Goal: Task Accomplishment & Management: Use online tool/utility

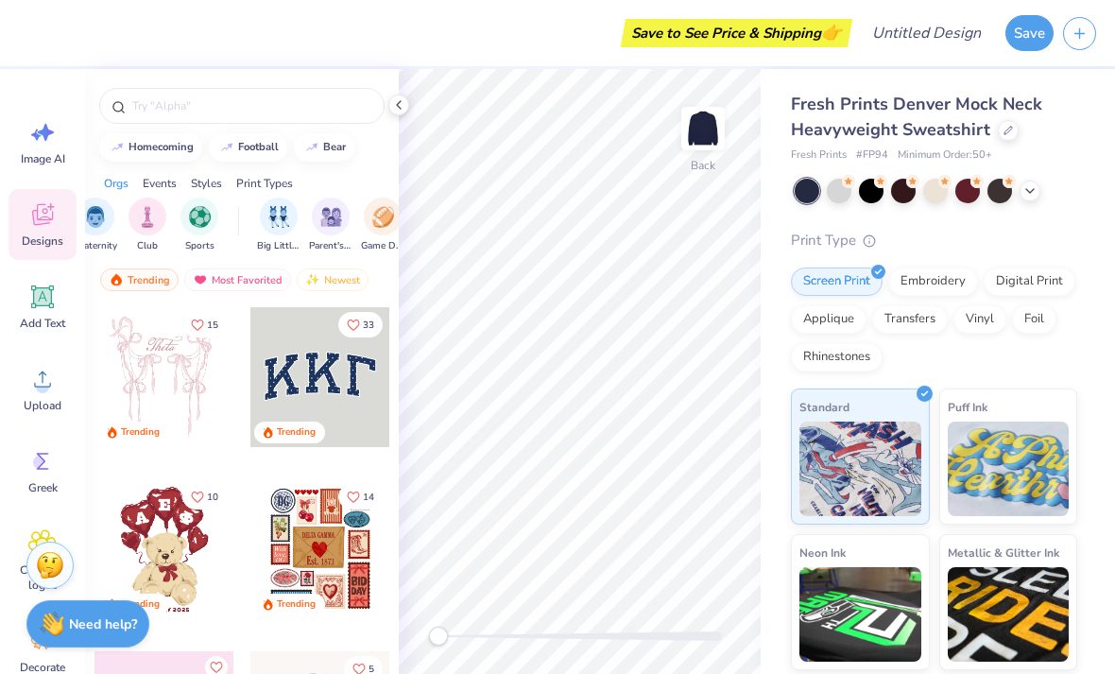
scroll to position [0, 64]
click at [152, 231] on div "filter for Club" at bounding box center [157, 216] width 38 height 38
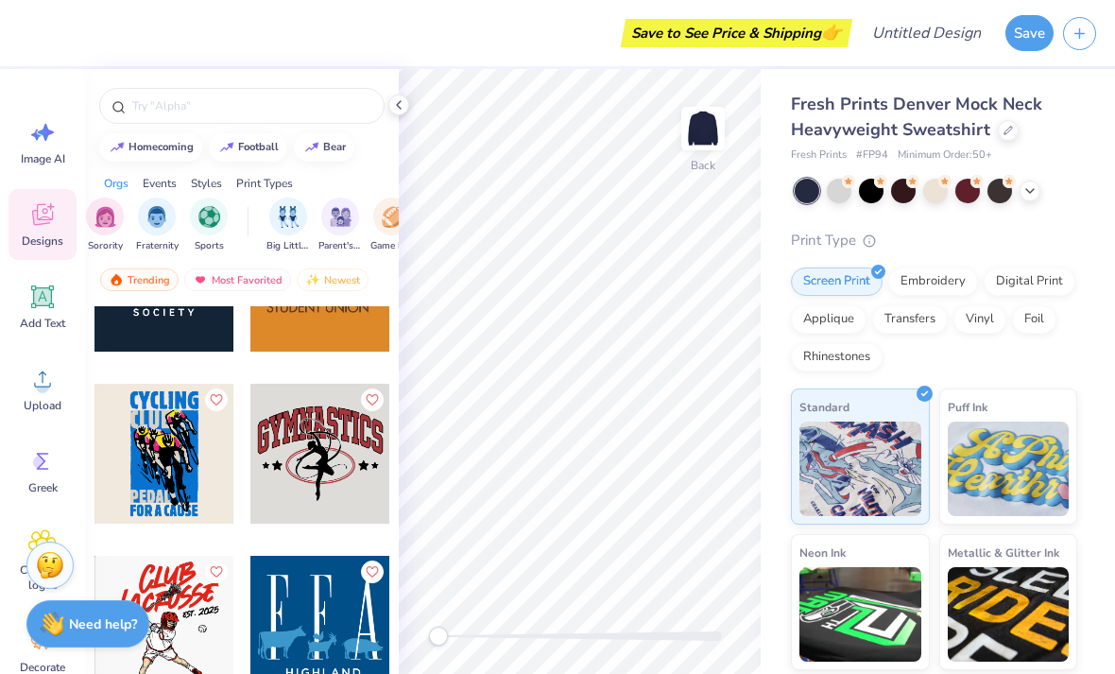
scroll to position [1834, 0]
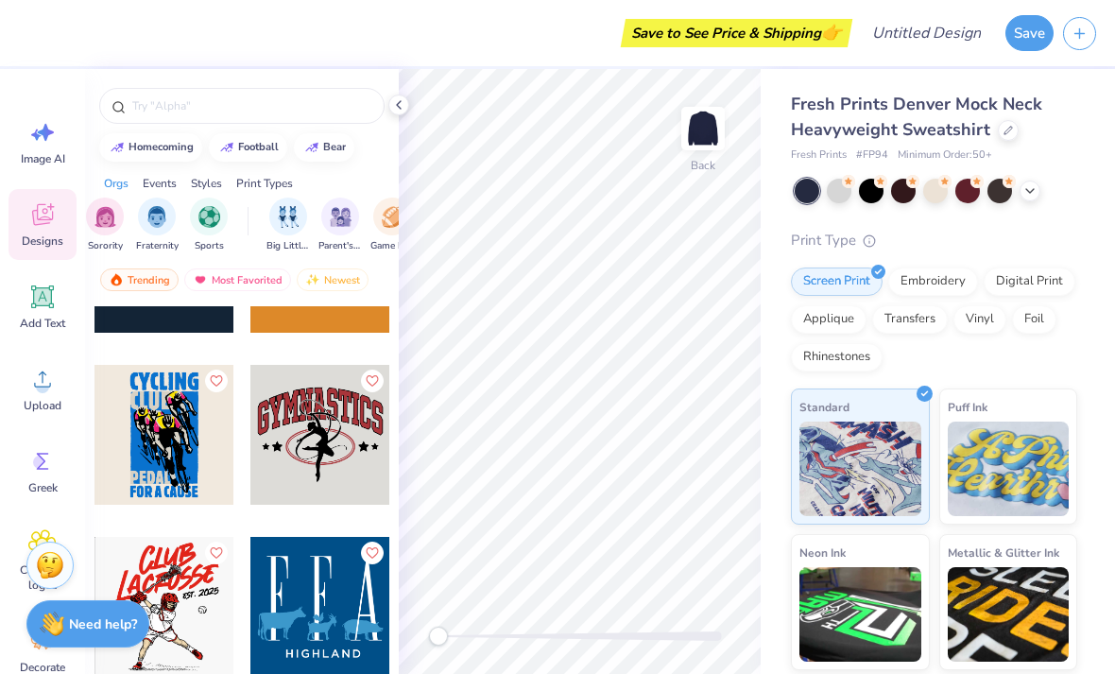
click at [350, 450] on div at bounding box center [320, 435] width 140 height 140
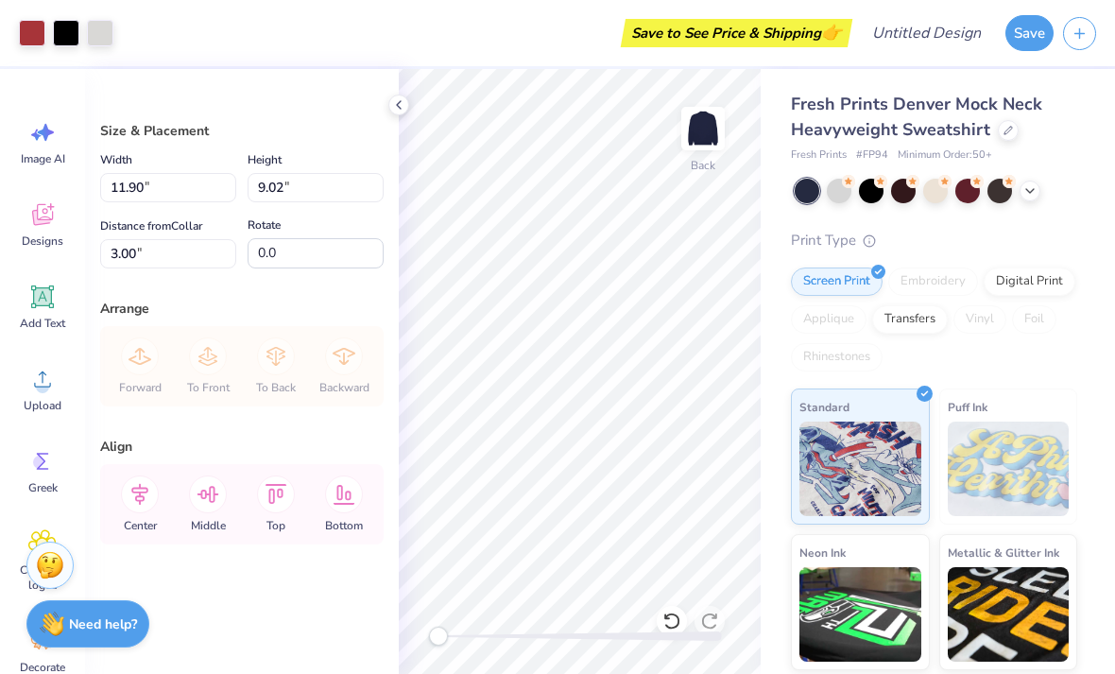
type input "8.64"
type input "6.54"
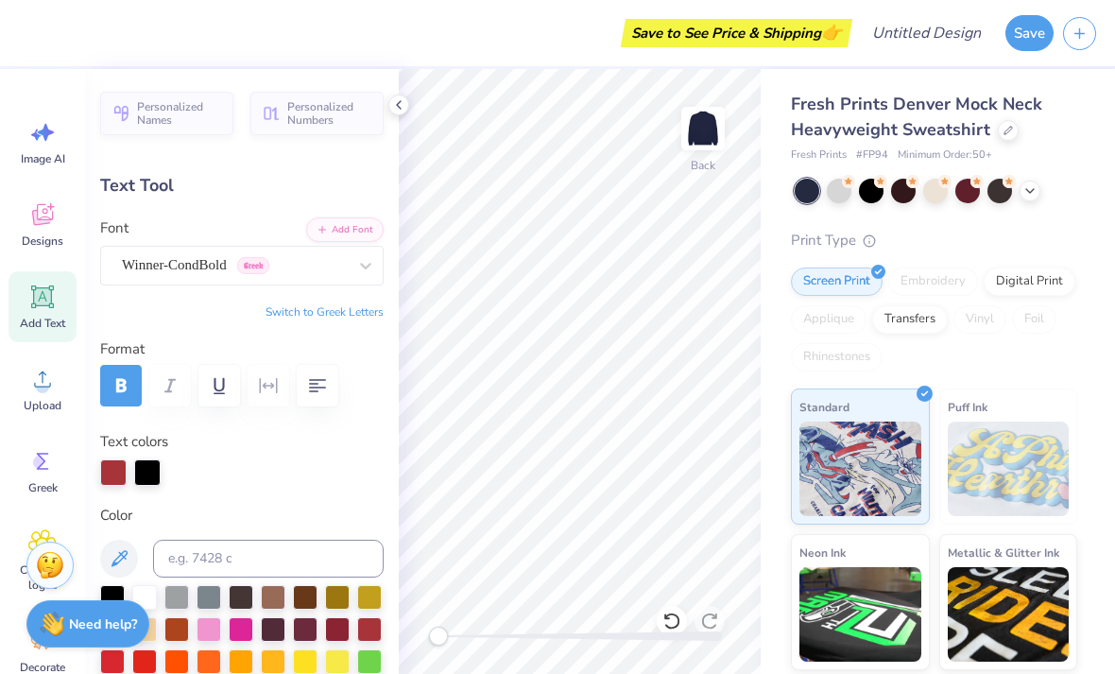
scroll to position [0, 5]
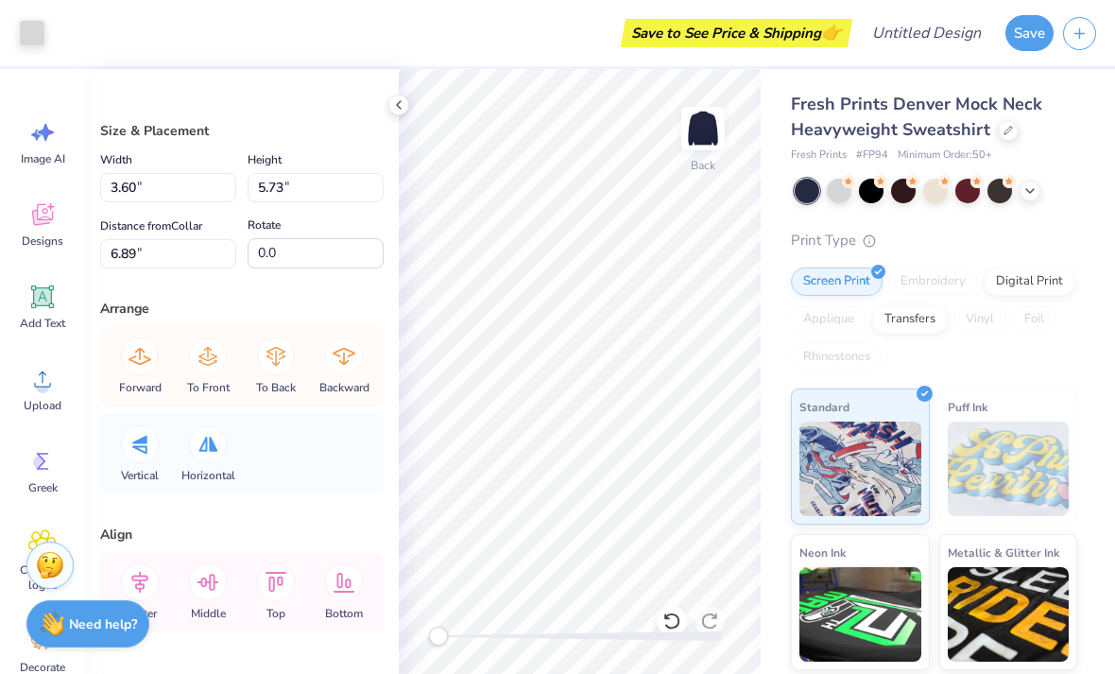
click at [448, 627] on div "Accessibility label" at bounding box center [438, 635] width 19 height 19
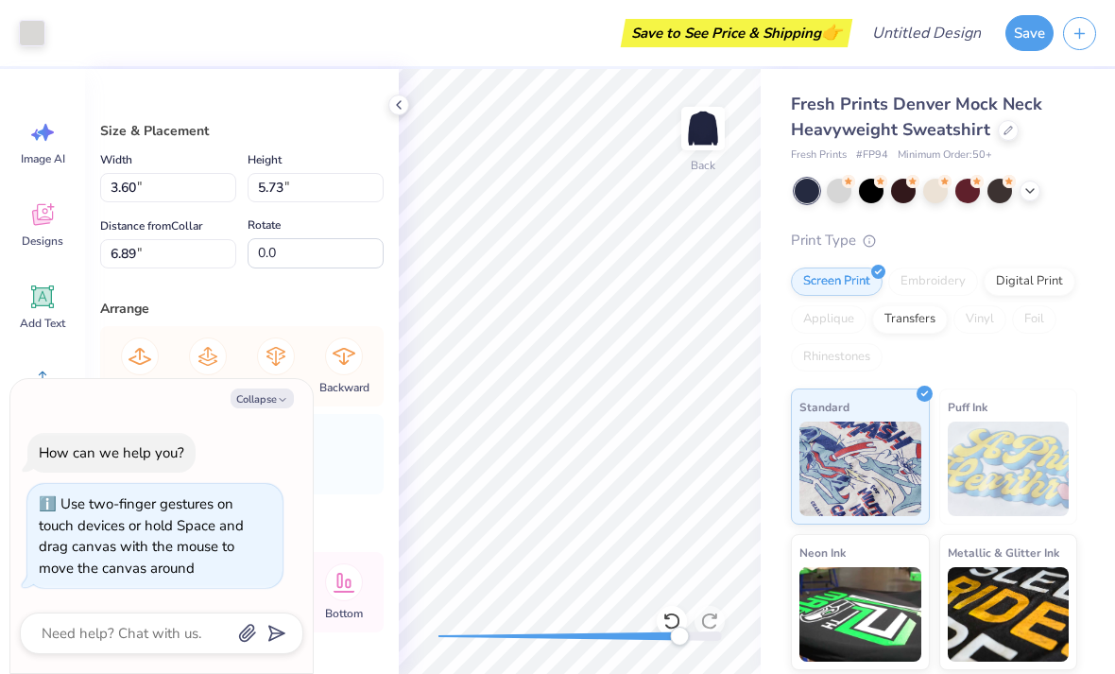
click at [674, 625] on icon at bounding box center [671, 620] width 19 height 19
click at [670, 619] on icon at bounding box center [671, 620] width 19 height 19
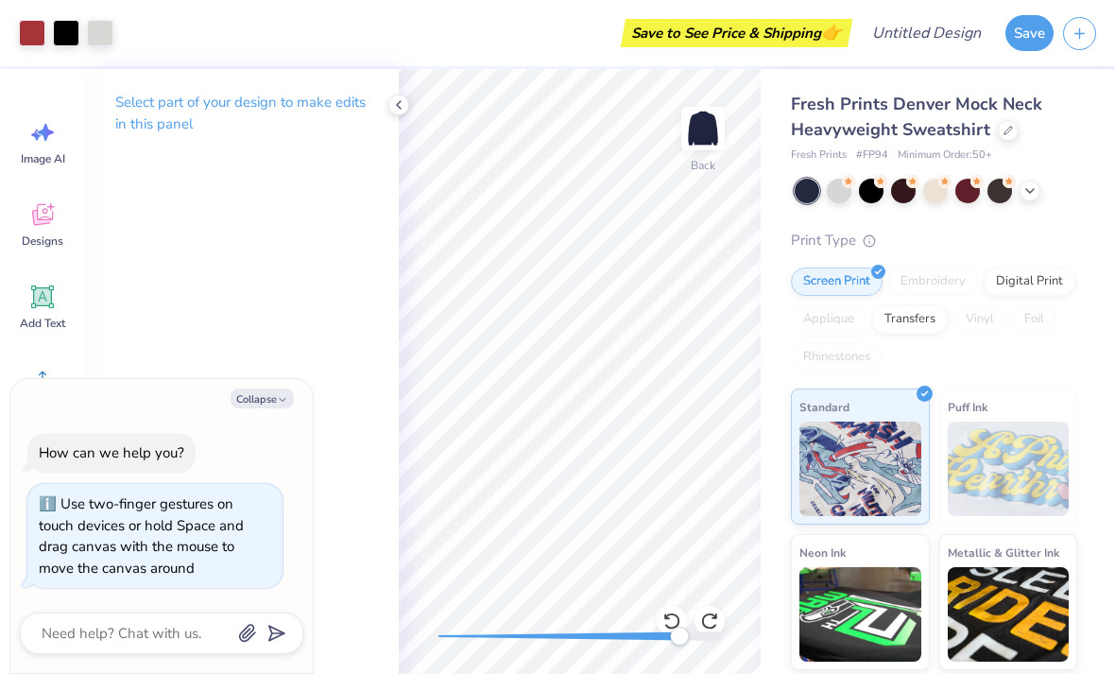
click at [669, 618] on icon at bounding box center [667, 616] width 4 height 4
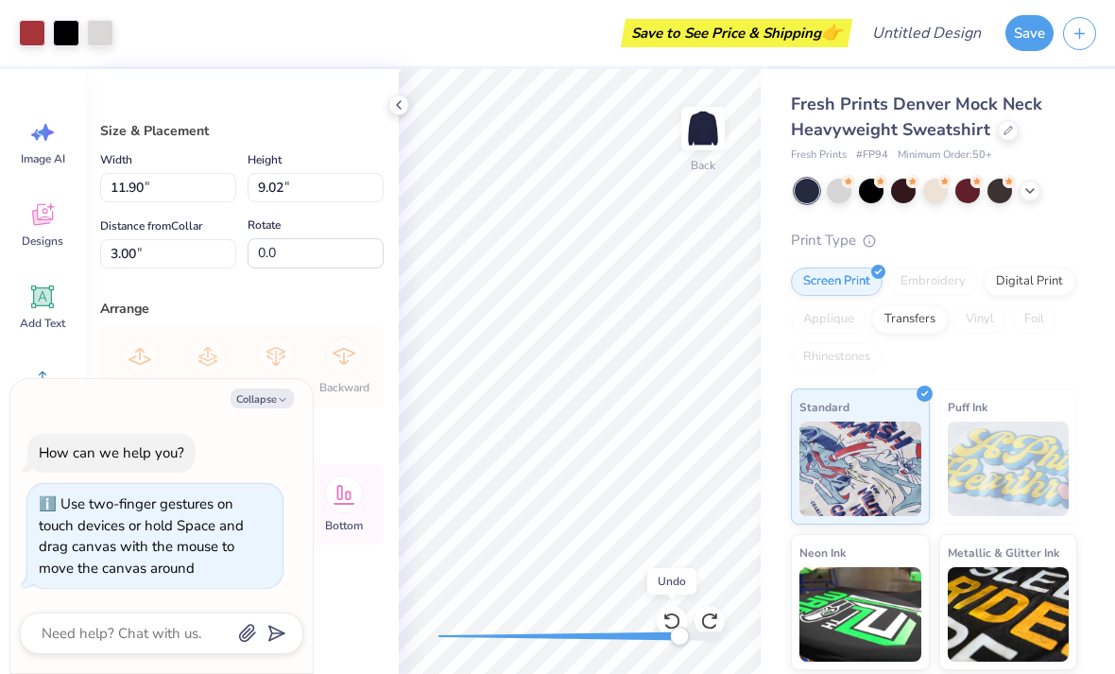
click at [662, 615] on icon at bounding box center [671, 620] width 19 height 19
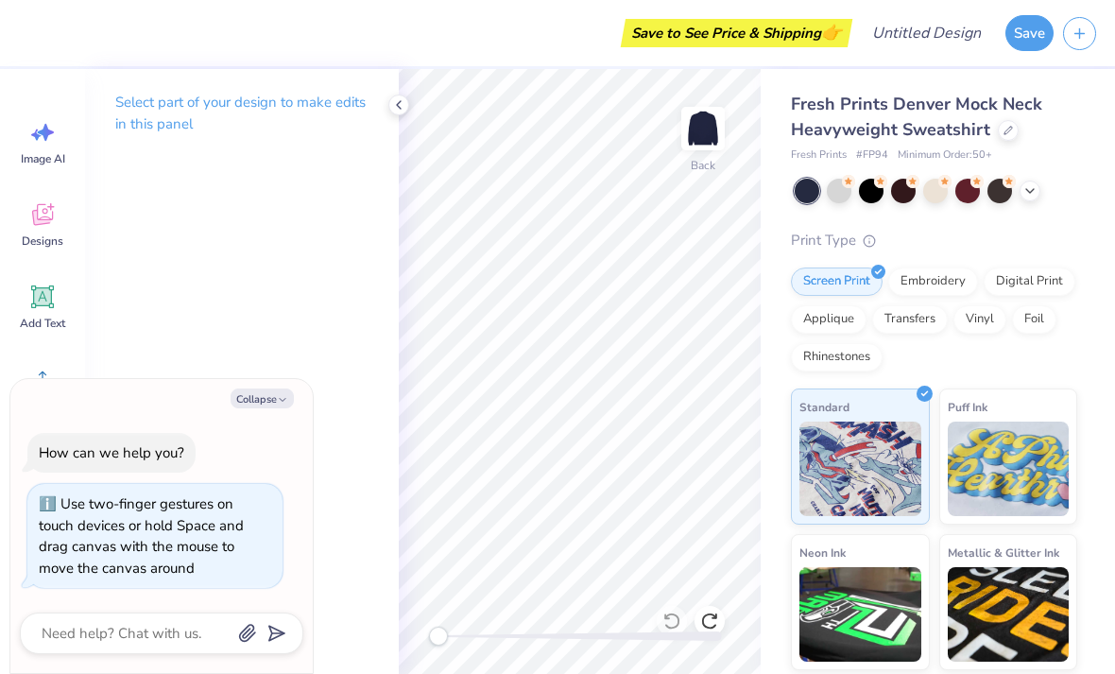
click at [44, 220] on icon at bounding box center [42, 217] width 18 height 15
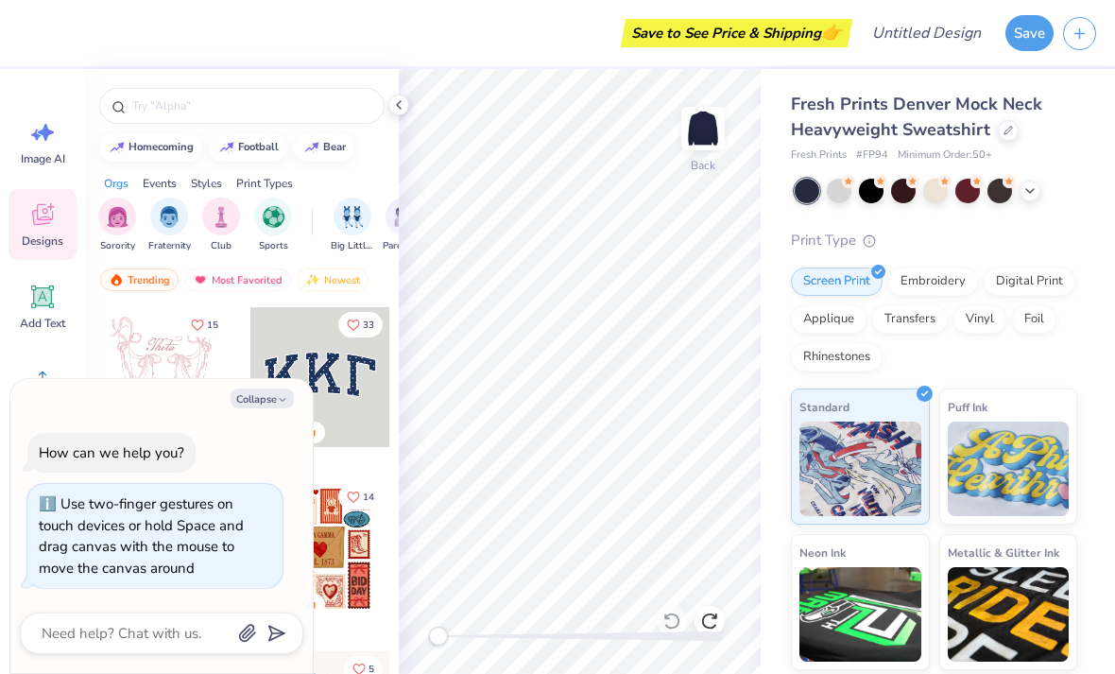
click at [279, 219] on img "filter for Sports" at bounding box center [274, 217] width 22 height 22
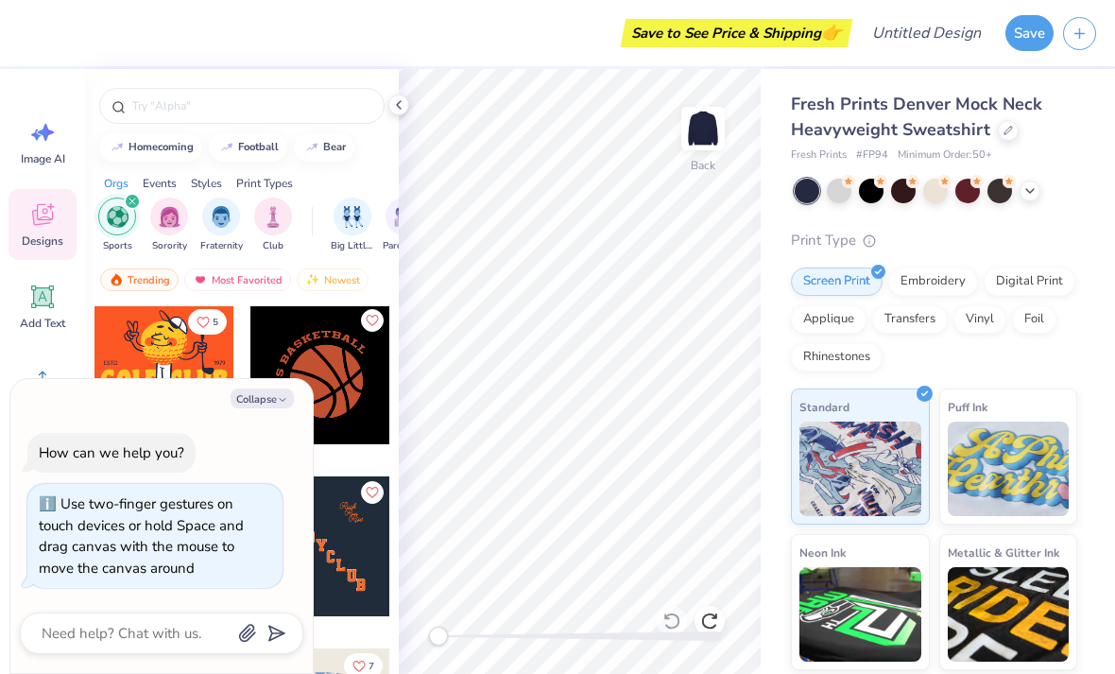
scroll to position [172, 0]
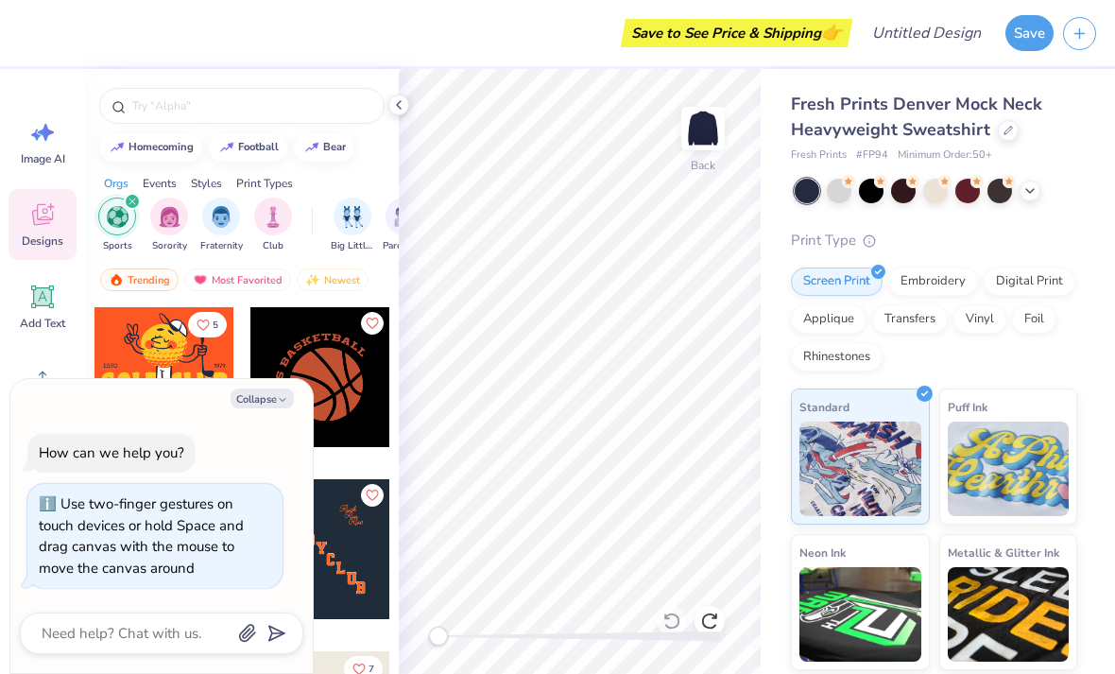
click at [279, 401] on icon "button" at bounding box center [282, 399] width 11 height 11
type textarea "x"
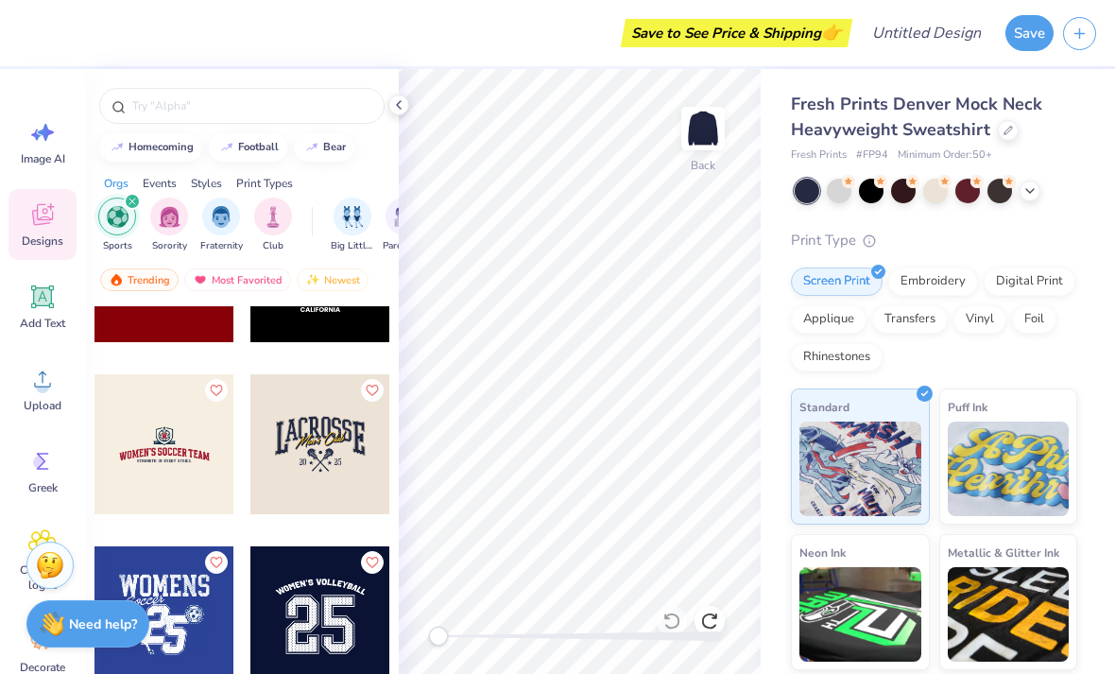
scroll to position [2013, 0]
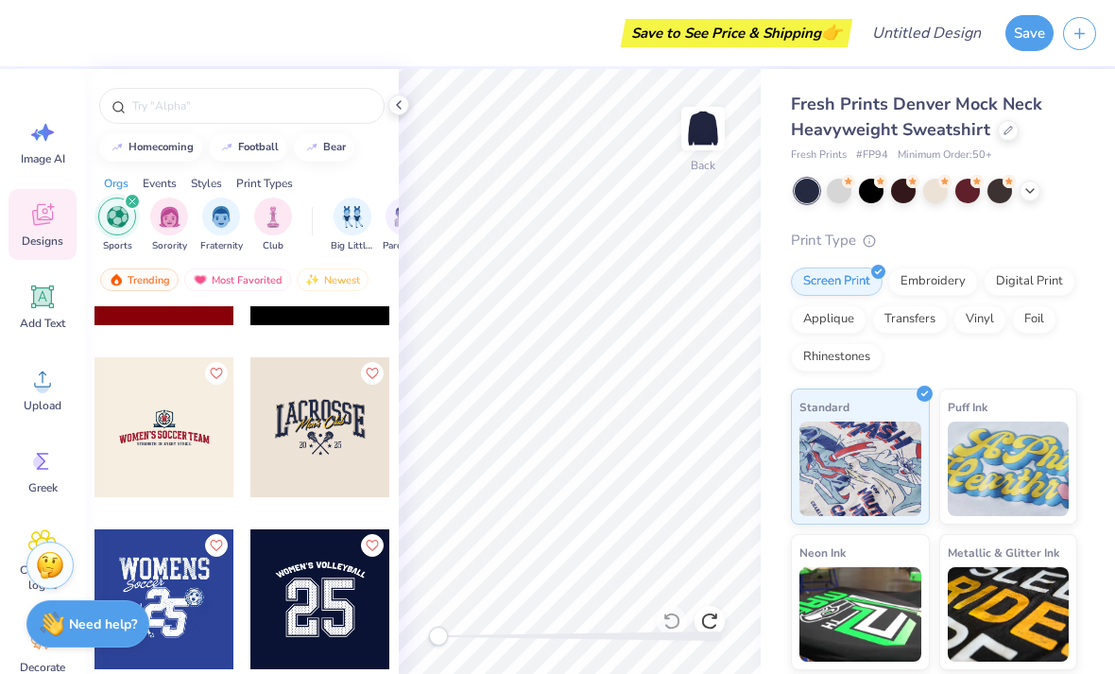
click at [339, 162] on button "bear" at bounding box center [324, 147] width 60 height 28
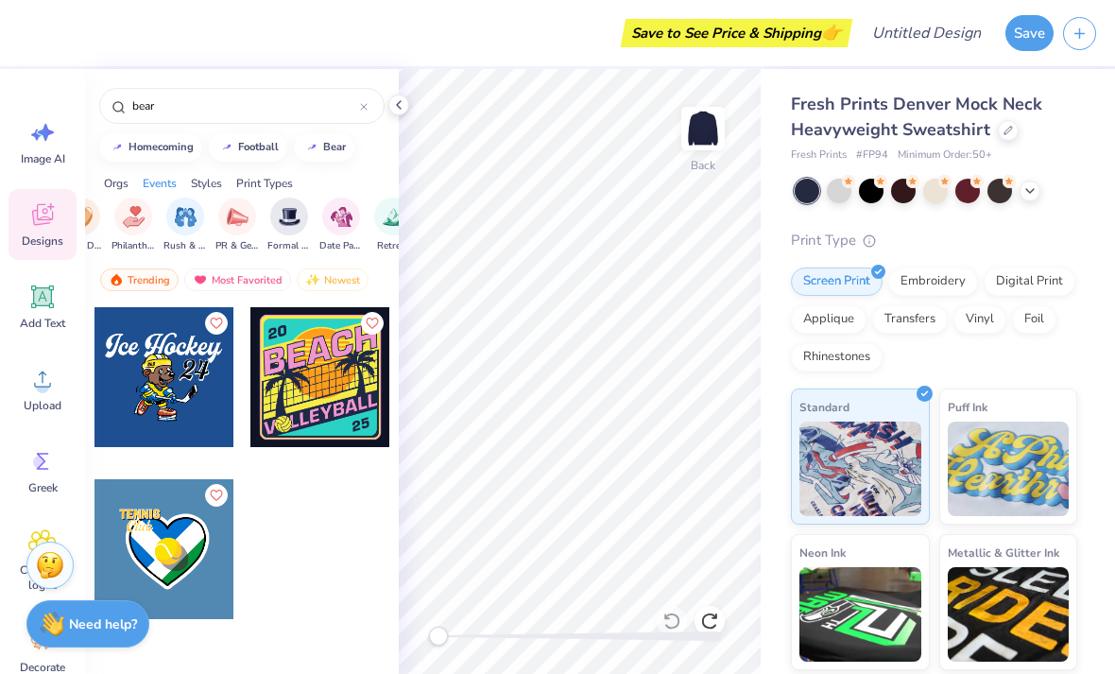
scroll to position [0, 374]
click at [245, 228] on img "filter for PR & General" at bounding box center [239, 217] width 22 height 22
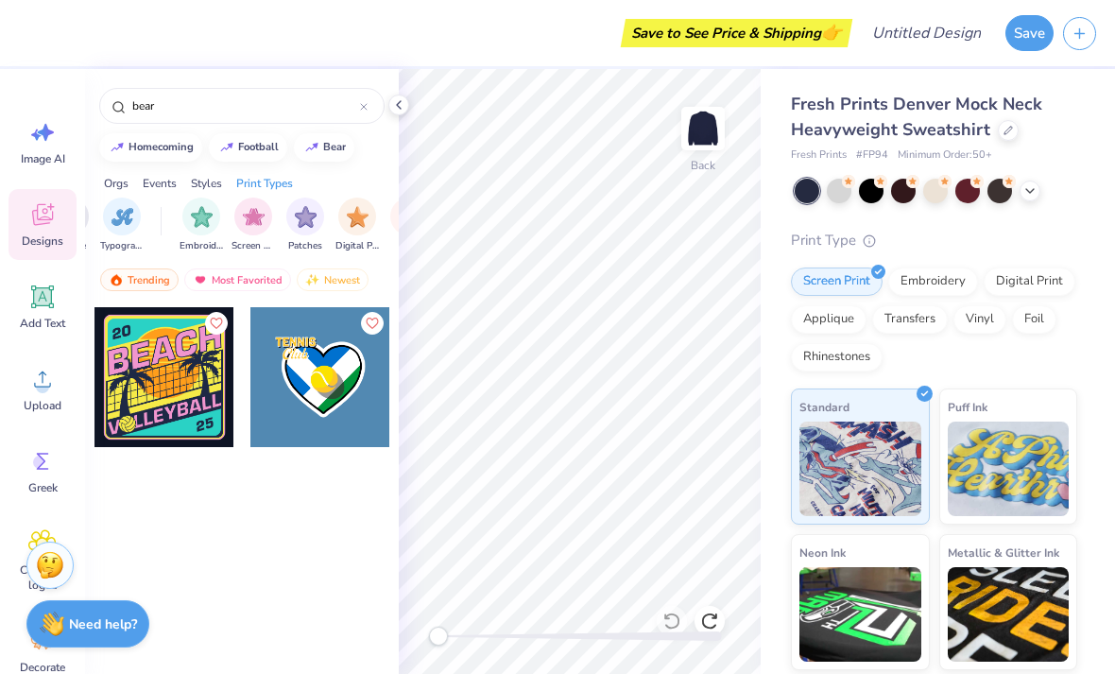
scroll to position [0, 1456]
click at [248, 115] on input "bear" at bounding box center [245, 105] width 230 height 19
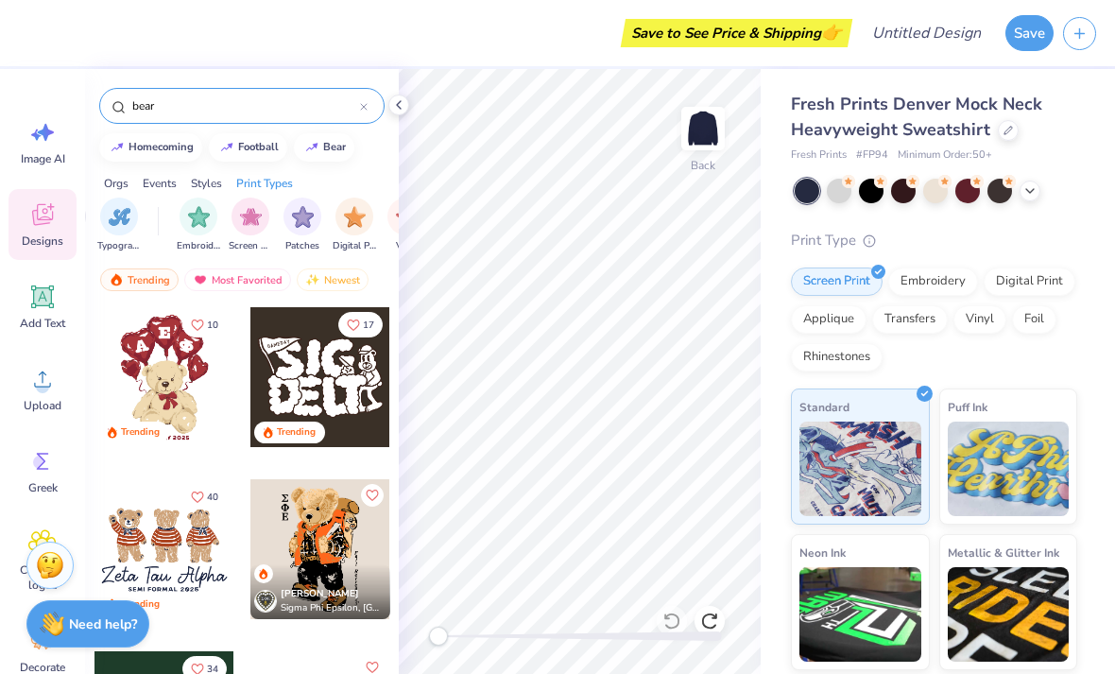
click at [351, 112] on input "bear" at bounding box center [245, 105] width 230 height 19
click at [355, 112] on input "bear" at bounding box center [245, 105] width 230 height 19
type input "b"
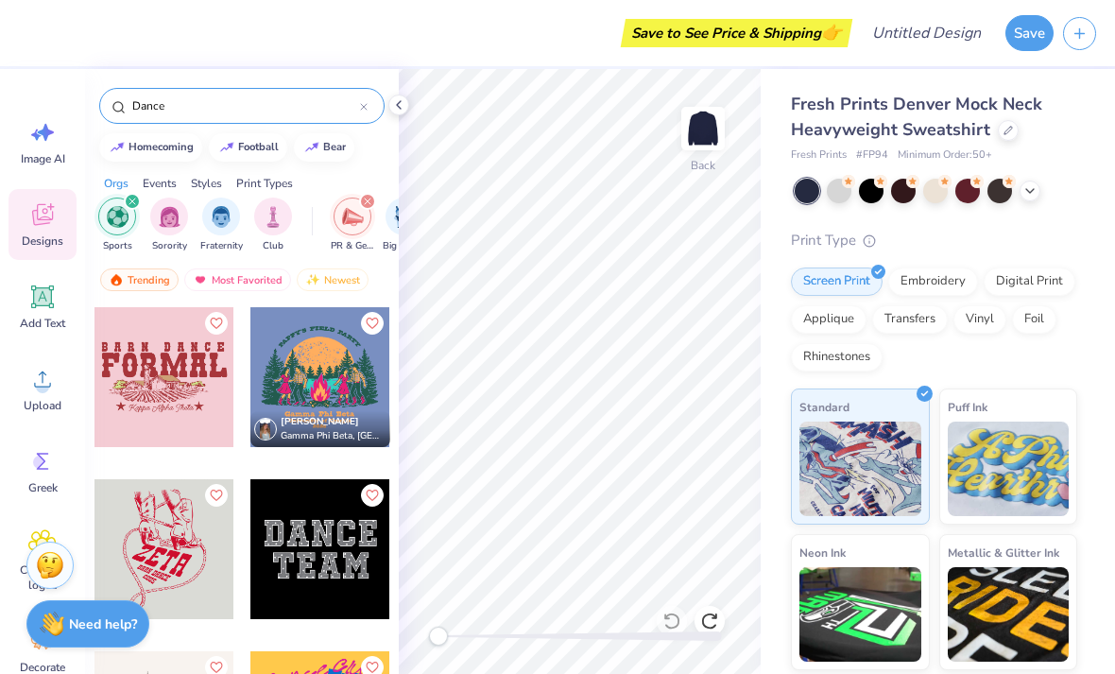
type input "Dance"
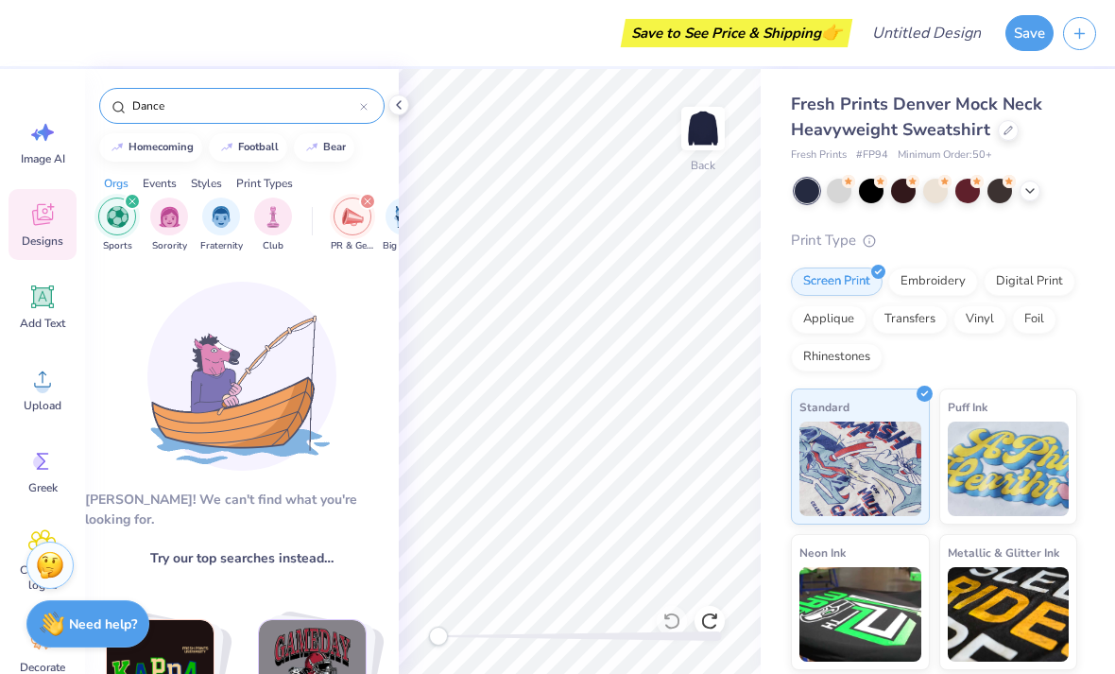
click at [134, 210] on div "filter for Sports" at bounding box center [132, 201] width 17 height 17
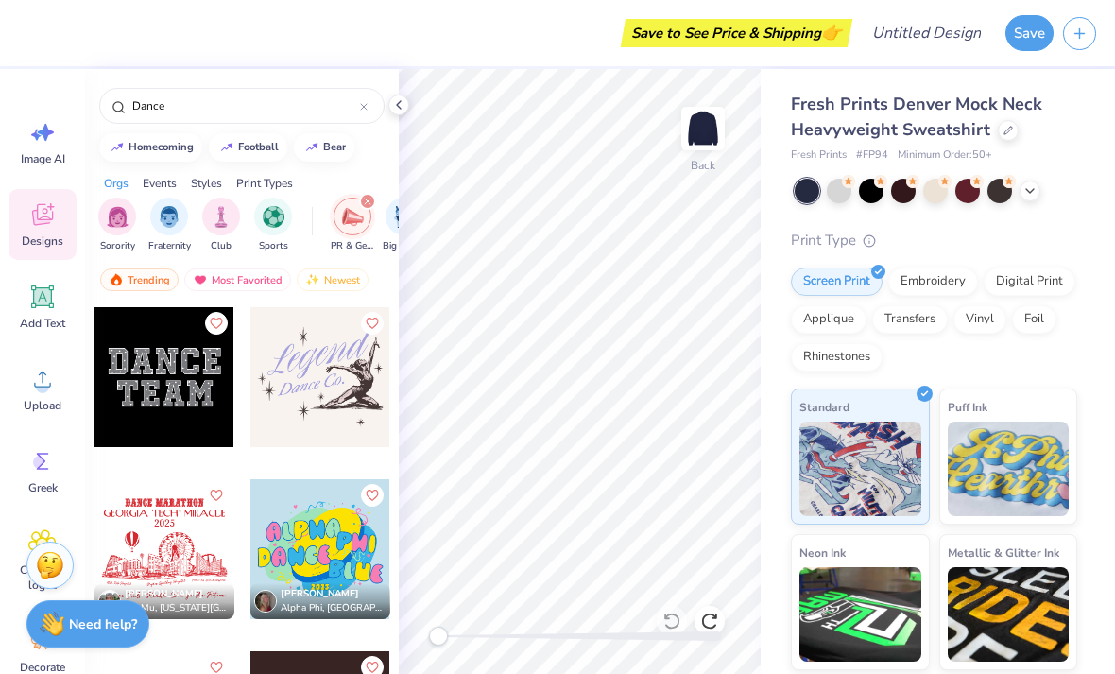
scroll to position [0, 0]
click at [361, 107] on icon at bounding box center [364, 107] width 8 height 8
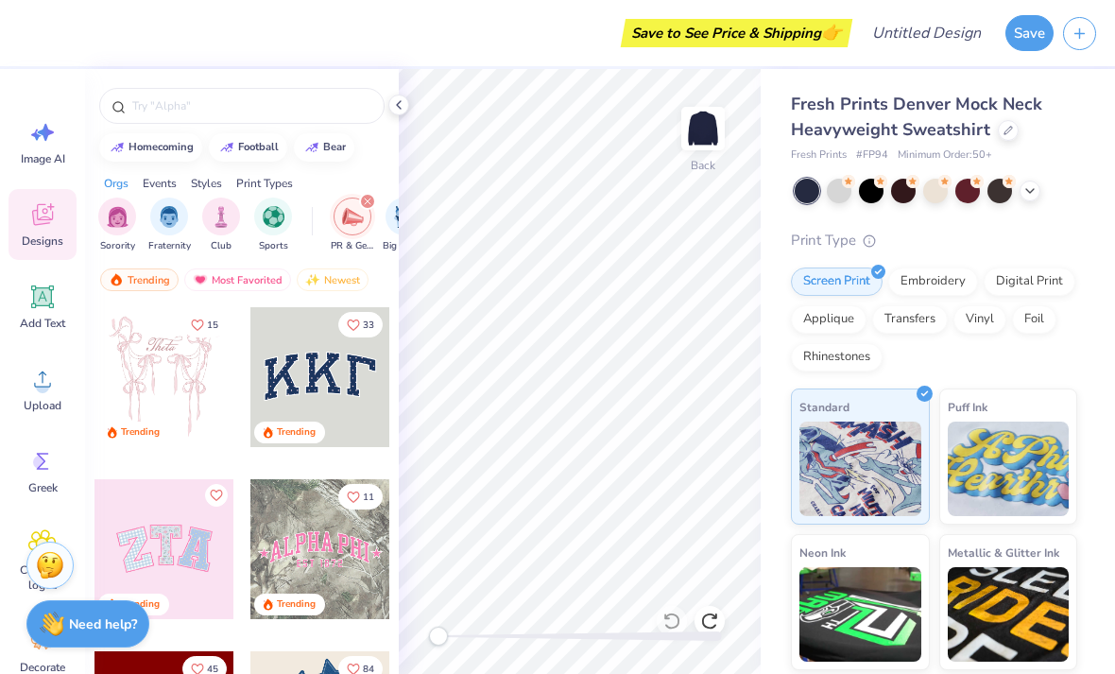
click at [65, 277] on div "Add Text" at bounding box center [43, 306] width 68 height 71
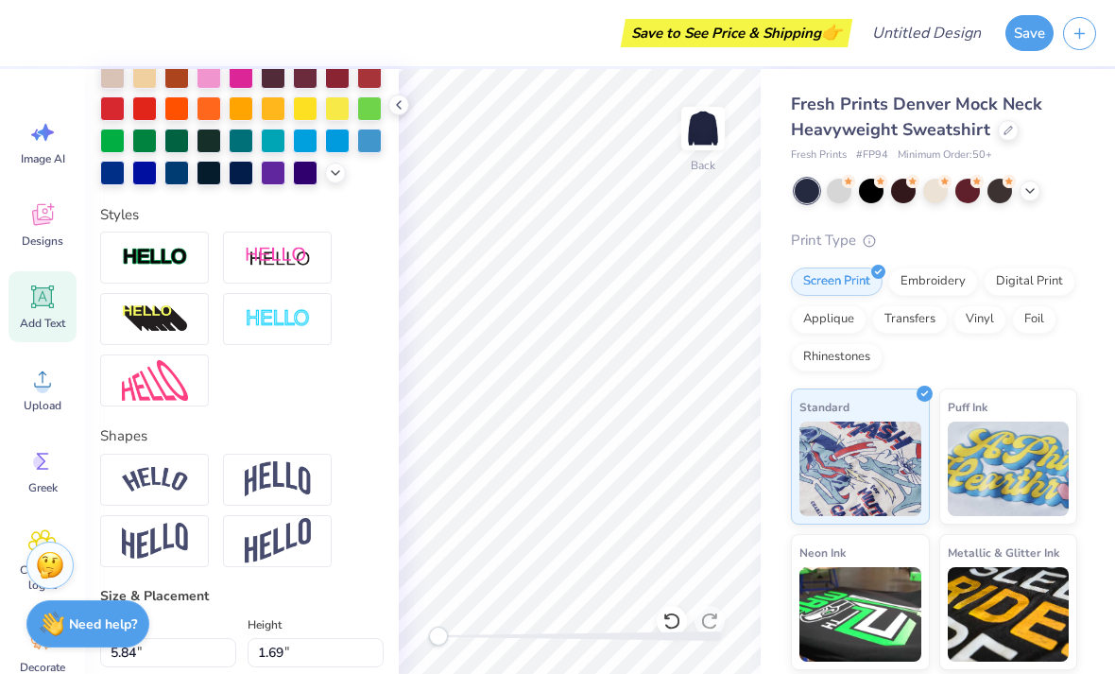
scroll to position [481, 0]
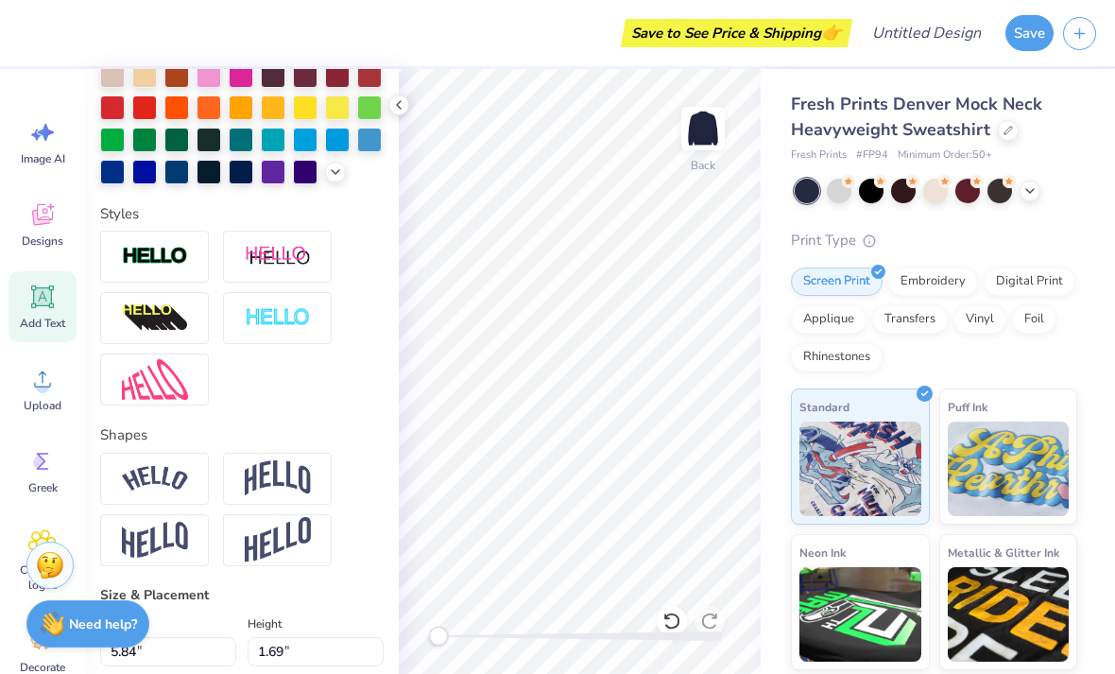
click at [50, 151] on span "Image AI" at bounding box center [43, 158] width 44 height 15
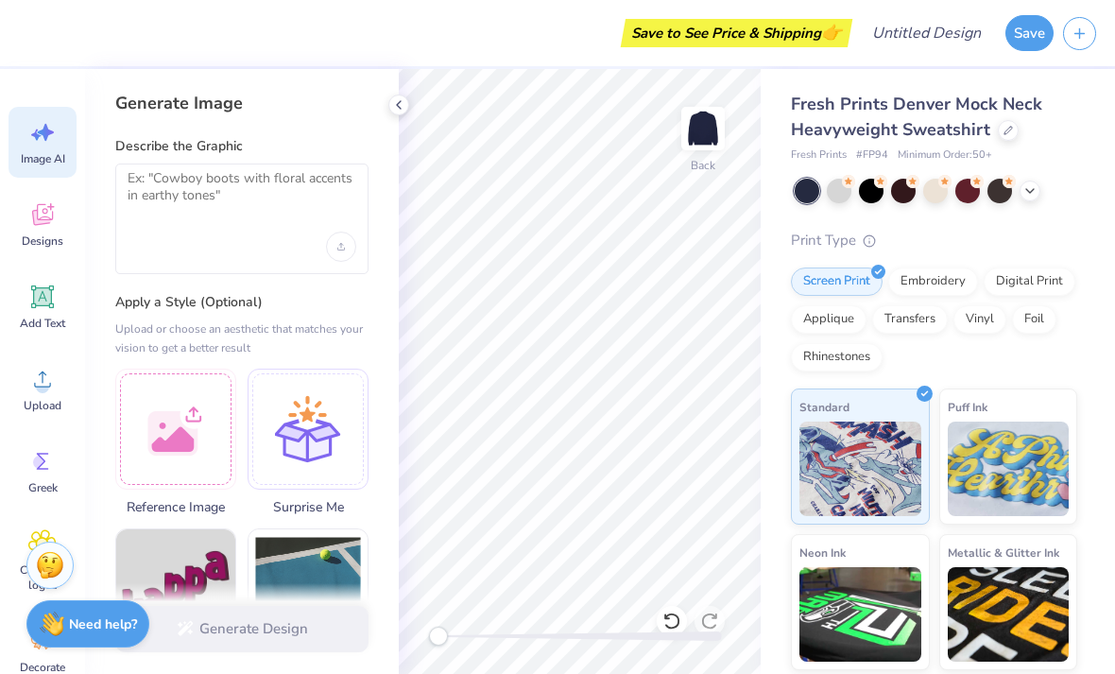
scroll to position [0, 0]
click at [281, 205] on textarea at bounding box center [242, 193] width 229 height 47
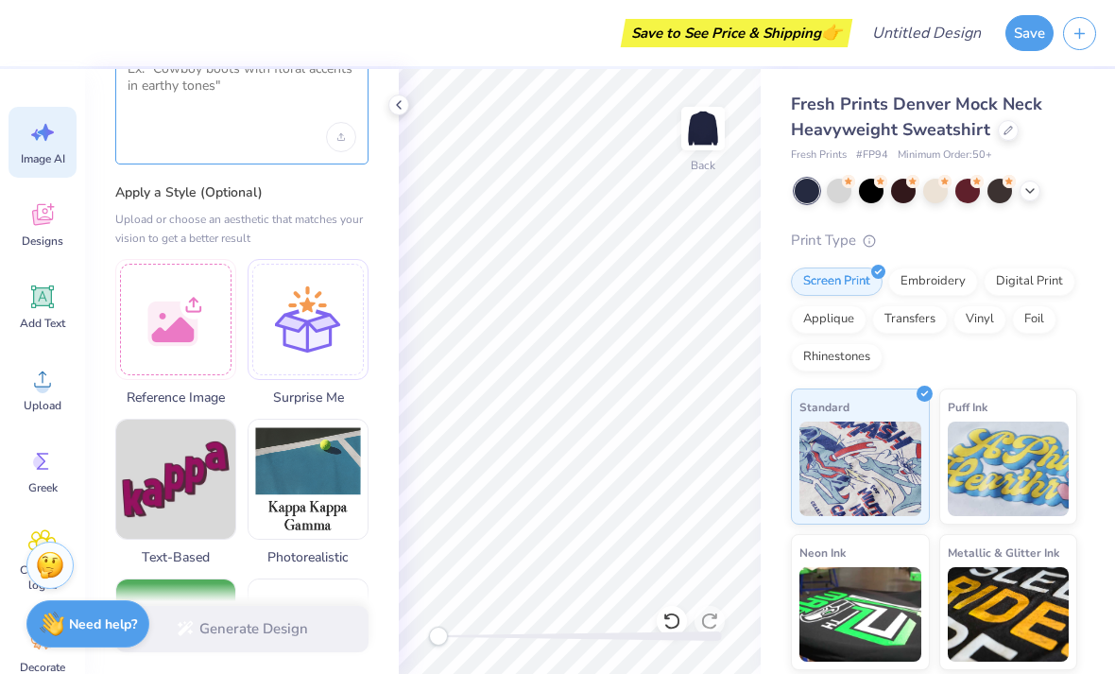
scroll to position [111, 0]
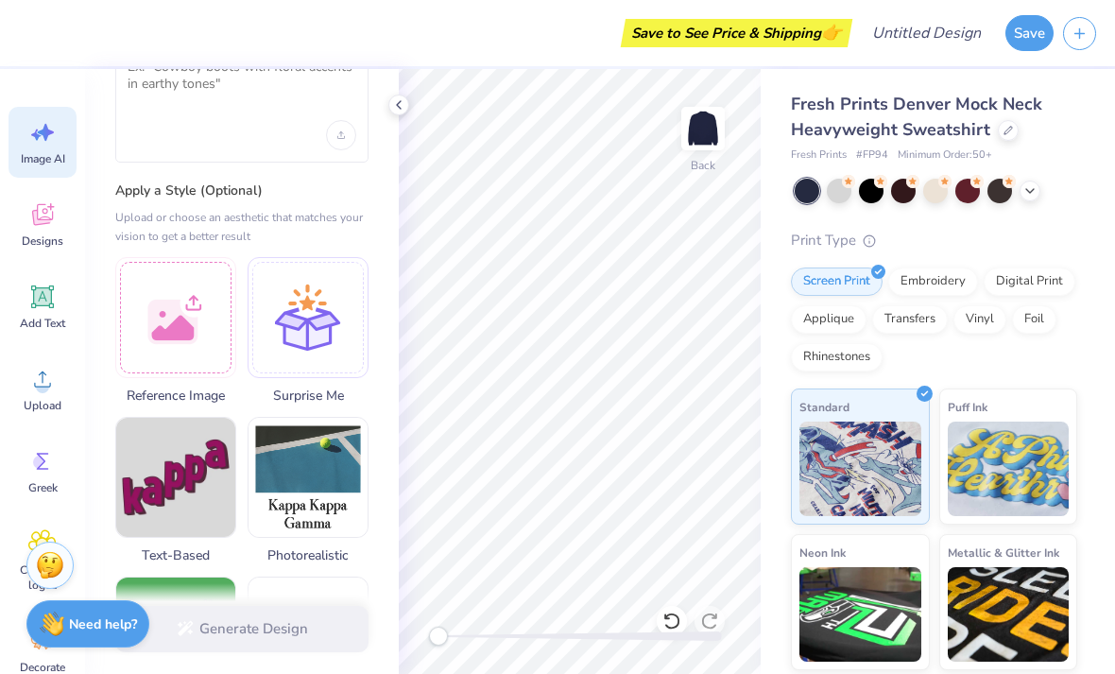
click at [60, 213] on div "Designs" at bounding box center [43, 224] width 68 height 71
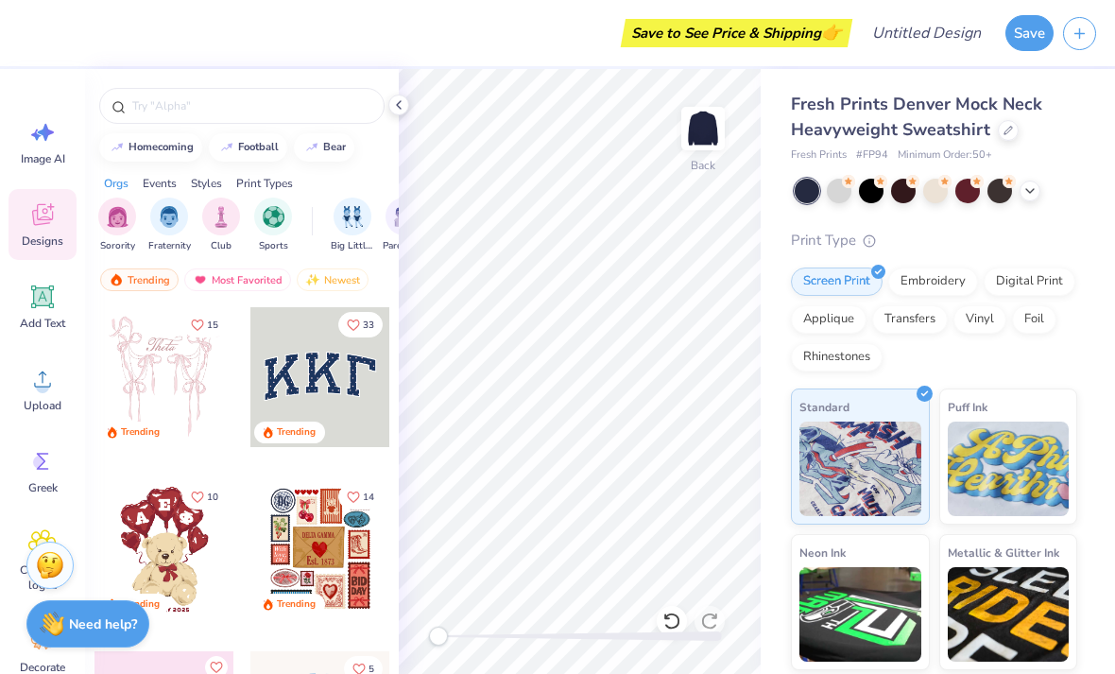
click at [32, 227] on icon at bounding box center [42, 214] width 28 height 28
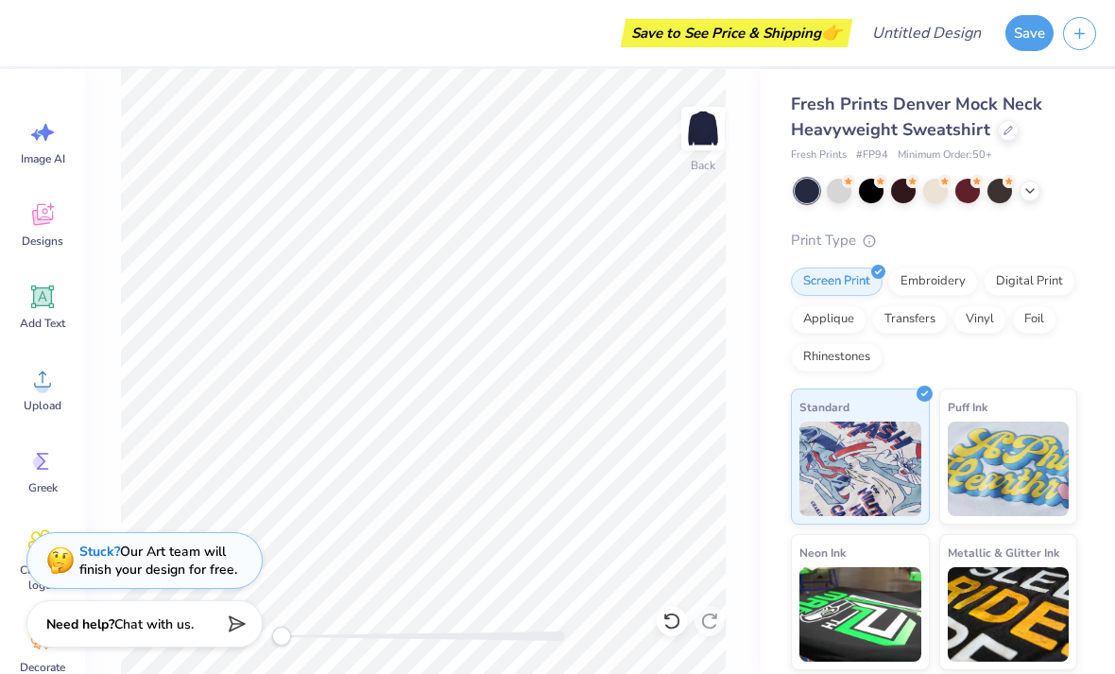
click at [37, 224] on icon at bounding box center [42, 217] width 18 height 15
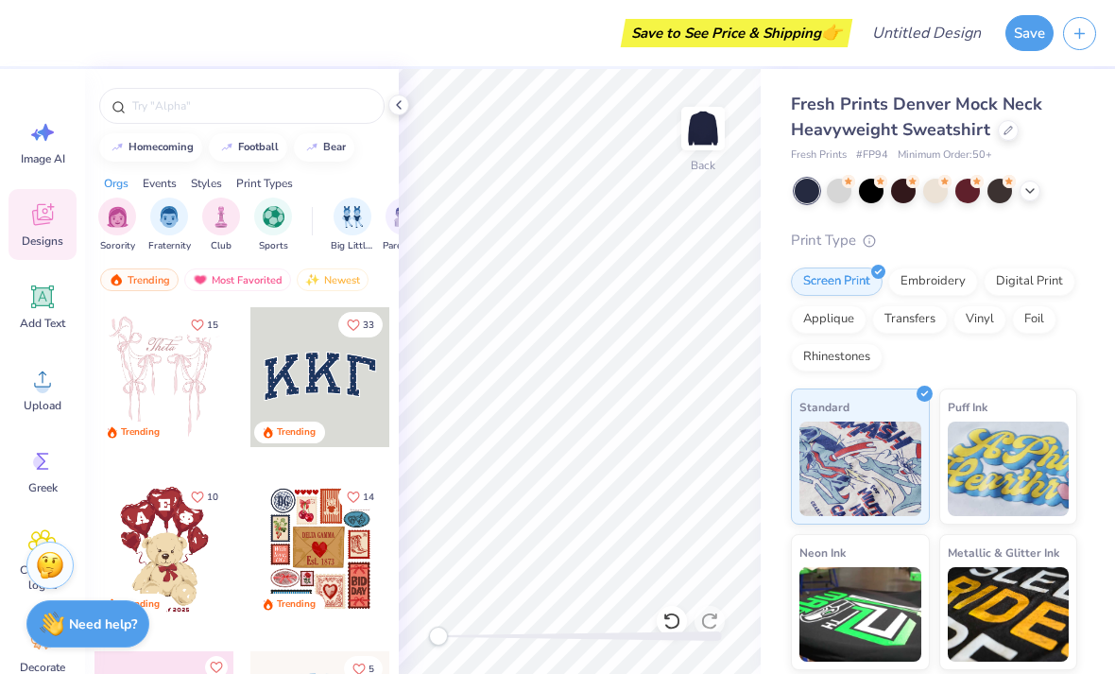
click at [230, 214] on img "filter for Club" at bounding box center [221, 217] width 21 height 22
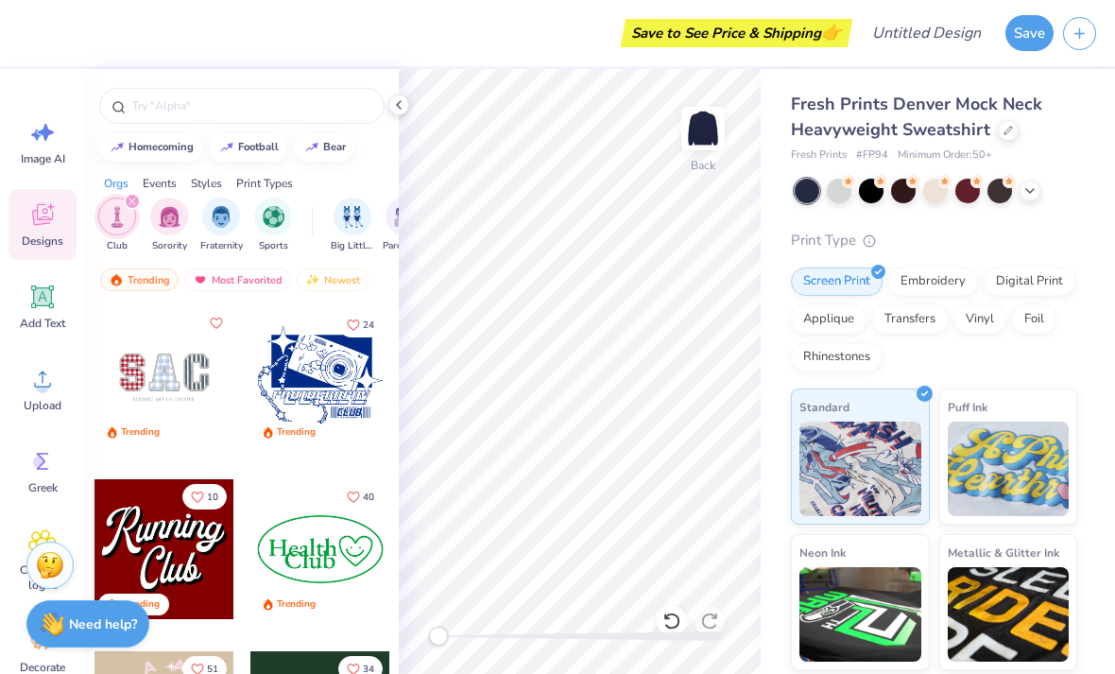
scroll to position [0, 0]
click at [168, 399] on div at bounding box center [164, 377] width 140 height 140
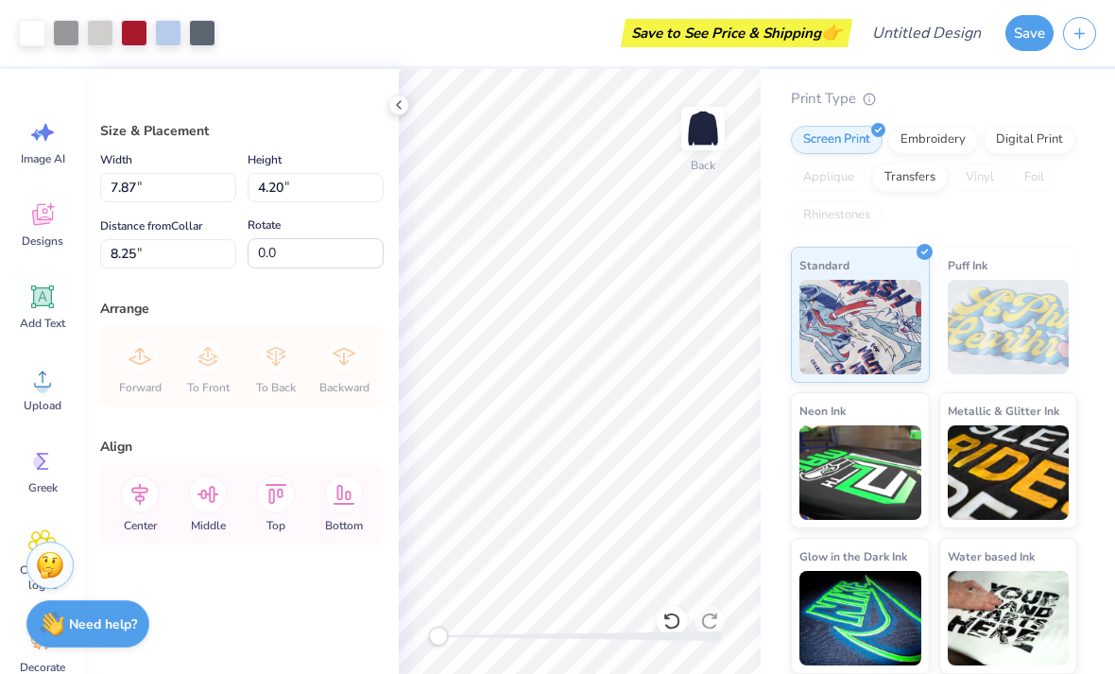
scroll to position [141, 0]
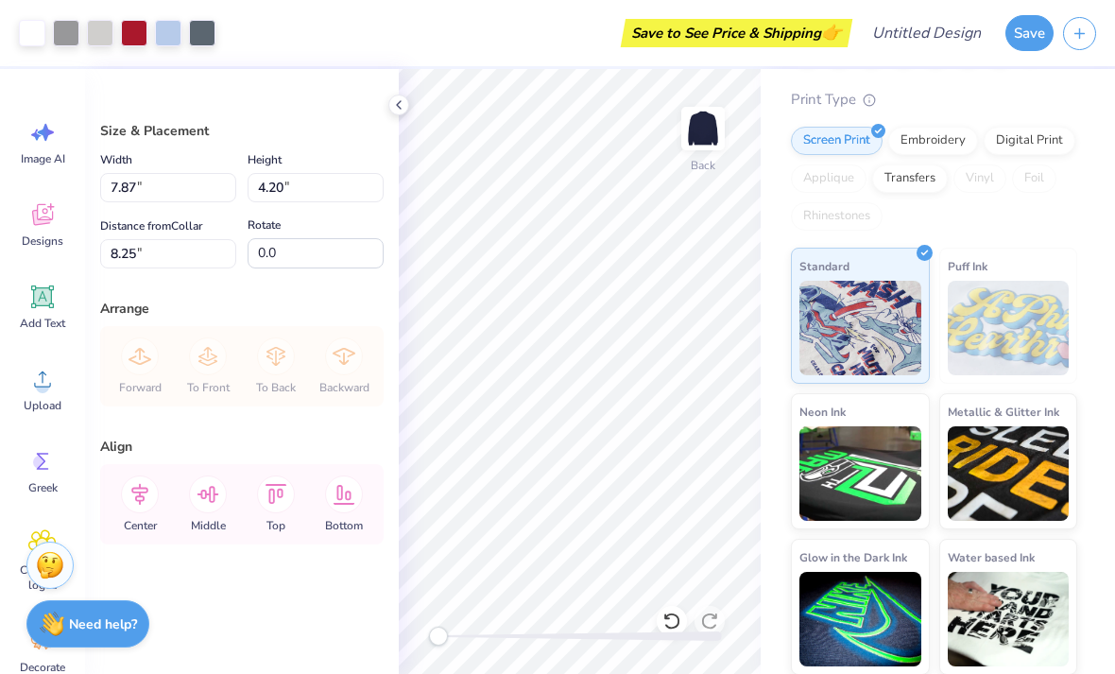
click at [48, 139] on icon at bounding box center [42, 132] width 28 height 28
